Goal: Task Accomplishment & Management: Use online tool/utility

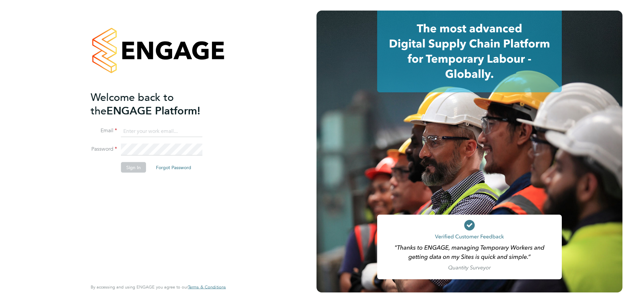
type input "mia@net-temps.co.uk"
click at [204, 214] on div "Welcome back to the ENGAGE Platform! Email mia@net-temps.co.uk Password Sign In…" at bounding box center [155, 184] width 129 height 188
click at [136, 169] on button "Sign In" at bounding box center [133, 167] width 25 height 11
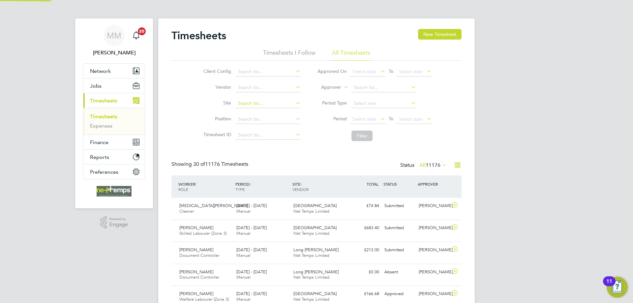
click at [248, 104] on input at bounding box center [268, 103] width 65 height 9
click at [256, 109] on li "Long Sutton" at bounding box center [268, 112] width 66 height 9
type input "Long [PERSON_NAME]"
click at [366, 136] on button "Filter" at bounding box center [362, 136] width 21 height 11
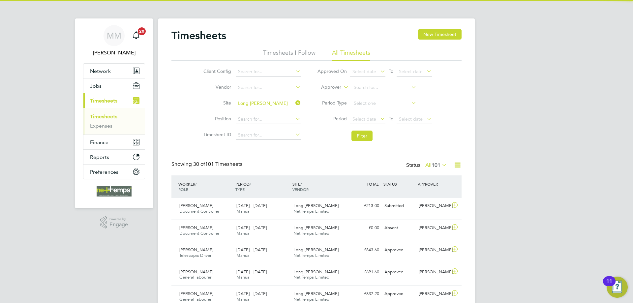
scroll to position [17, 57]
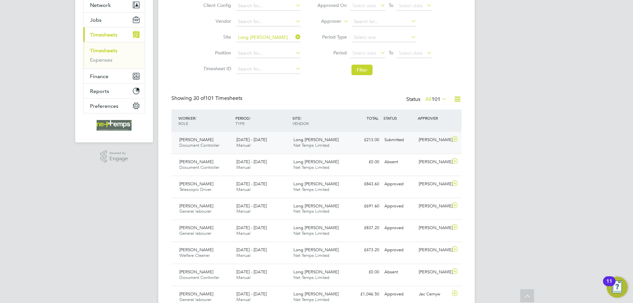
click at [414, 144] on div "Submitted" at bounding box center [399, 140] width 34 height 11
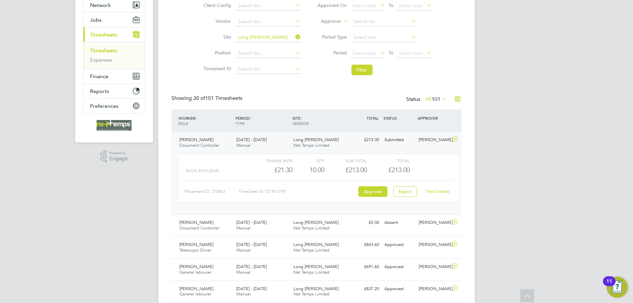
click at [436, 192] on link "View Details" at bounding box center [438, 192] width 24 height 6
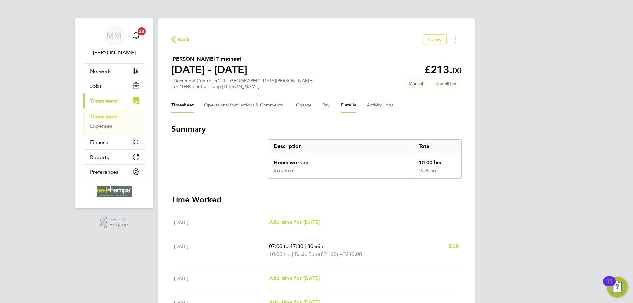
click at [351, 104] on button "Details" at bounding box center [348, 105] width 15 height 16
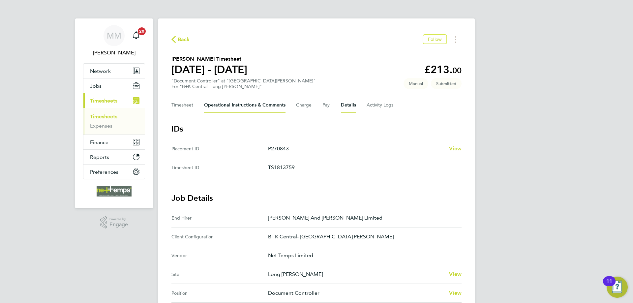
click at [229, 104] on Comments-tab "Operational Instructions & Comments" at bounding box center [244, 105] width 81 height 16
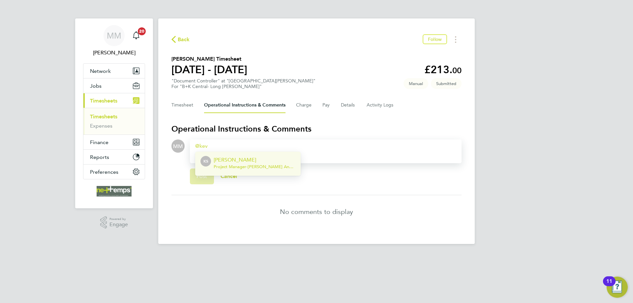
click at [281, 158] on p "[PERSON_NAME]" at bounding box center [255, 160] width 82 height 8
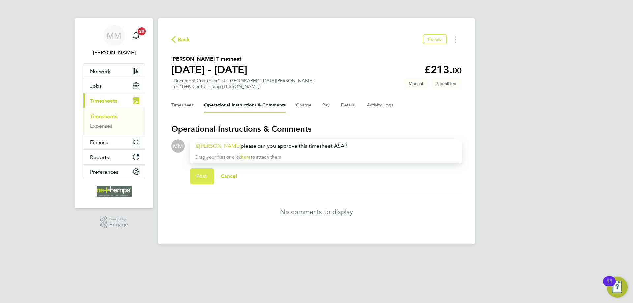
click at [200, 176] on span "Post" at bounding box center [202, 176] width 11 height 7
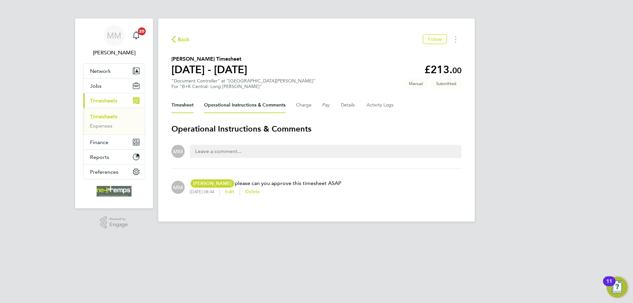
click at [181, 104] on button "Timesheet" at bounding box center [183, 105] width 22 height 16
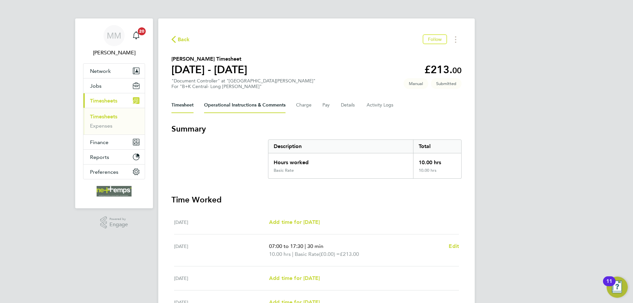
click at [229, 105] on Comments-tab "Operational Instructions & Comments" at bounding box center [244, 105] width 81 height 16
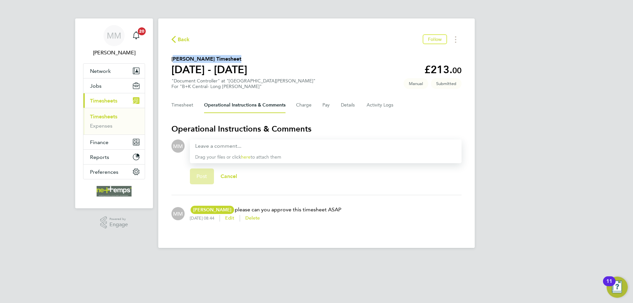
drag, startPoint x: 172, startPoint y: 59, endPoint x: 231, endPoint y: 60, distance: 59.4
click at [231, 60] on h2 "[PERSON_NAME] Timesheet" at bounding box center [210, 59] width 76 height 8
click at [546, 94] on div "MM [PERSON_NAME] Notifications 20 Applications: Network Team Members Businesses…" at bounding box center [316, 129] width 633 height 259
click at [110, 116] on link "Timesheets" at bounding box center [103, 116] width 27 height 6
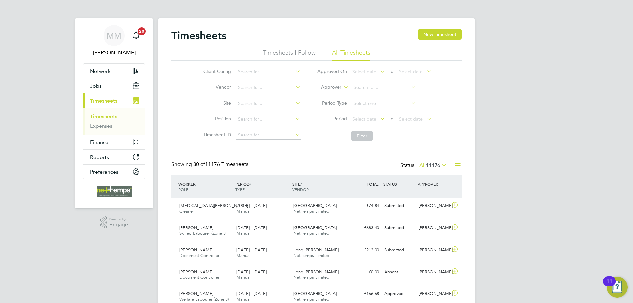
click at [436, 164] on span "11176" at bounding box center [433, 165] width 15 height 7
click at [420, 195] on li "Submitted" at bounding box center [422, 195] width 30 height 9
click at [114, 115] on link "Timesheets" at bounding box center [103, 116] width 27 height 6
click at [435, 165] on span "51" at bounding box center [438, 165] width 6 height 7
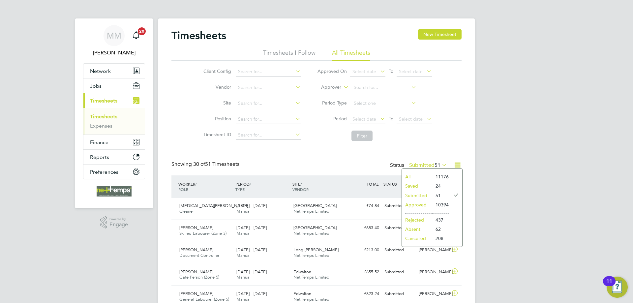
click at [424, 205] on li "Approved" at bounding box center [417, 204] width 30 height 9
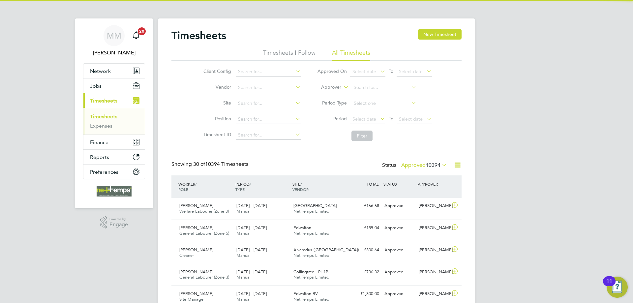
scroll to position [17, 57]
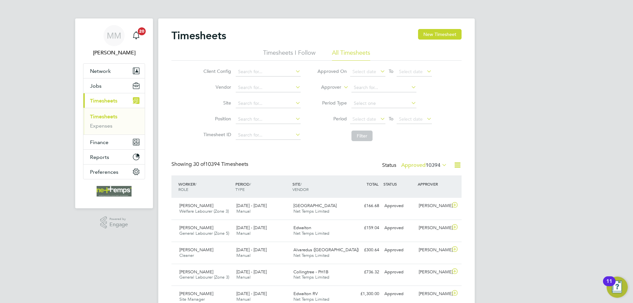
click at [457, 167] on icon at bounding box center [458, 165] width 8 height 8
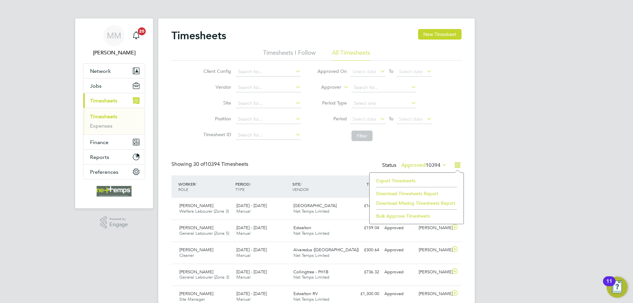
click at [408, 180] on li "Export Timesheets" at bounding box center [416, 180] width 87 height 9
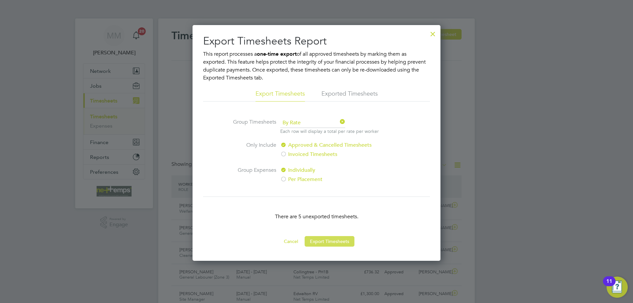
click at [336, 243] on button "Export Timesheets" at bounding box center [330, 241] width 50 height 11
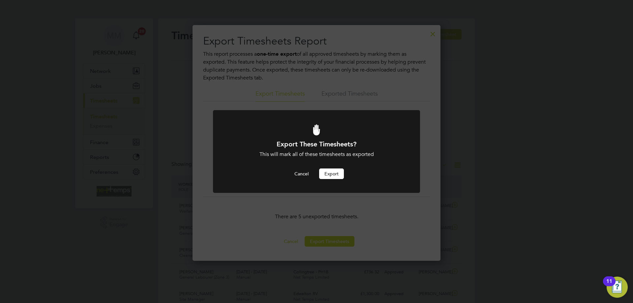
click at [330, 174] on button "Export" at bounding box center [331, 174] width 25 height 11
